Goal: Transaction & Acquisition: Purchase product/service

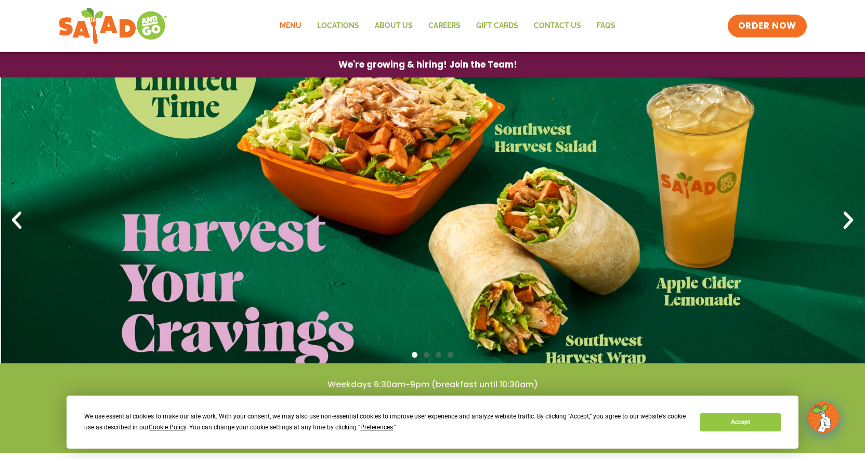
click at [291, 27] on link "Menu" at bounding box center [290, 26] width 37 height 24
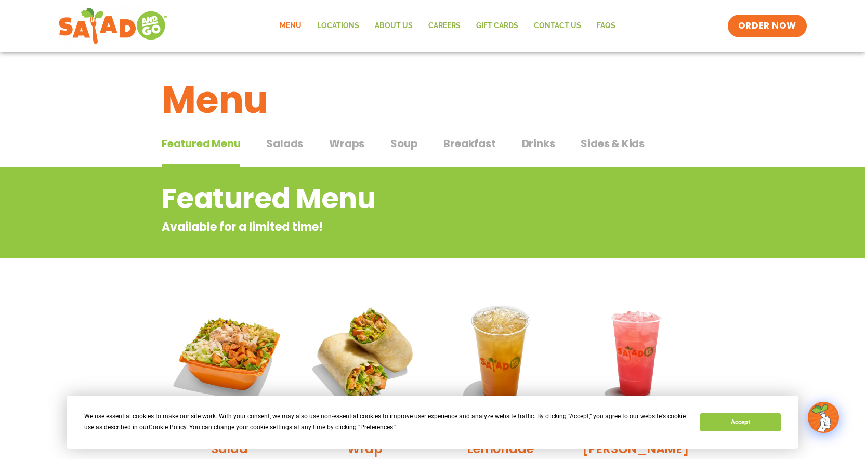
click at [470, 137] on span "Breakfast" at bounding box center [470, 144] width 52 height 16
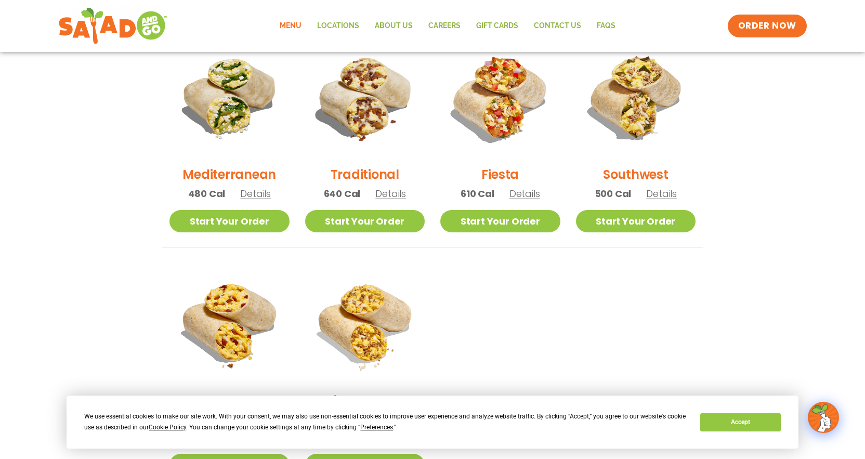
scroll to position [285, 0]
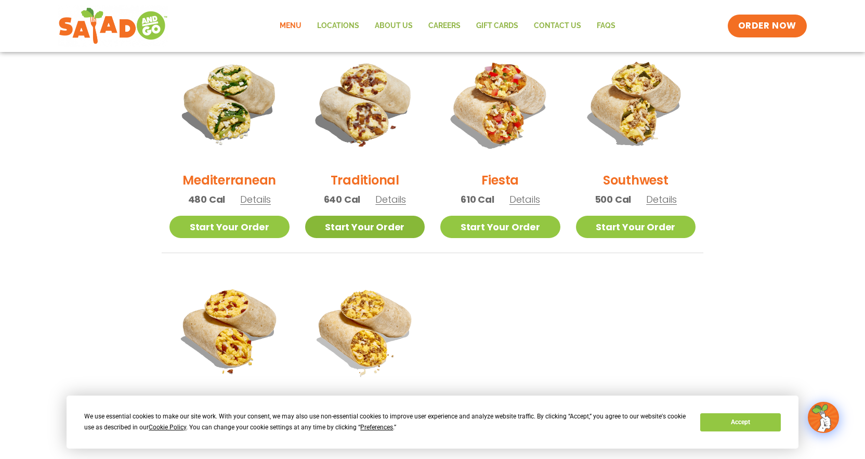
click at [397, 222] on link "Start Your Order" at bounding box center [365, 227] width 120 height 22
